Goal: Transaction & Acquisition: Purchase product/service

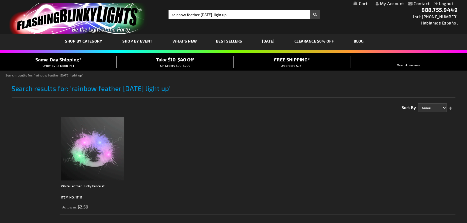
click at [106, 127] on img at bounding box center [92, 148] width 63 height 63
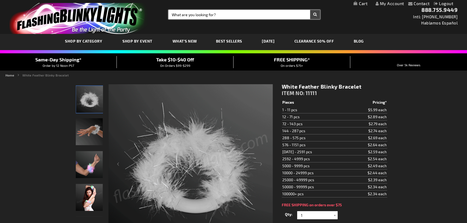
click at [226, 12] on input "Search" at bounding box center [243, 14] width 151 height 9
click at [224, 14] on input "Search" at bounding box center [243, 14] width 151 height 9
type input "12078"
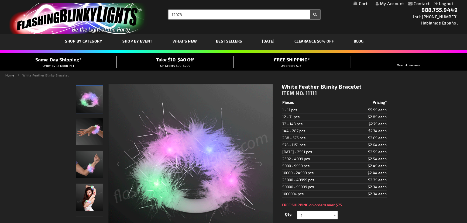
click at [310, 10] on button "Search" at bounding box center [315, 14] width 10 height 9
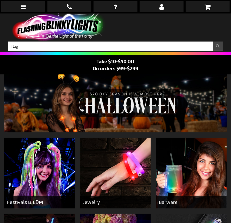
type input "flag"
click at [213, 41] on button "Search" at bounding box center [218, 45] width 10 height 9
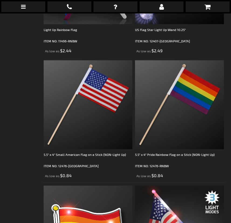
scroll to position [514, 0]
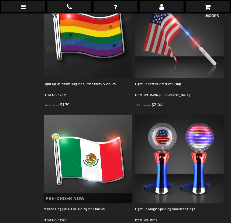
click at [92, 44] on img at bounding box center [88, 33] width 89 height 89
